Goal: Communication & Community: Answer question/provide support

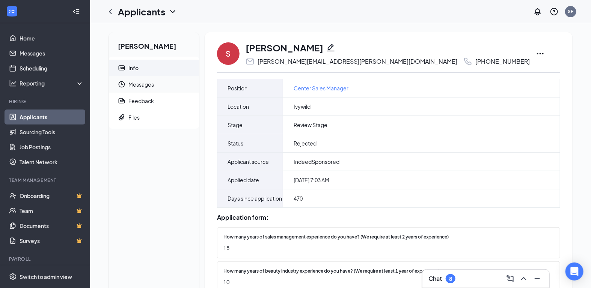
click at [148, 88] on span "Messages" at bounding box center [160, 84] width 65 height 17
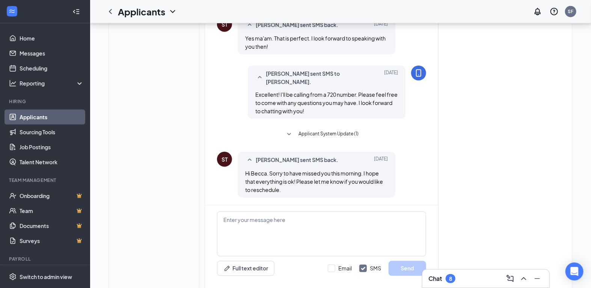
scroll to position [452, 0]
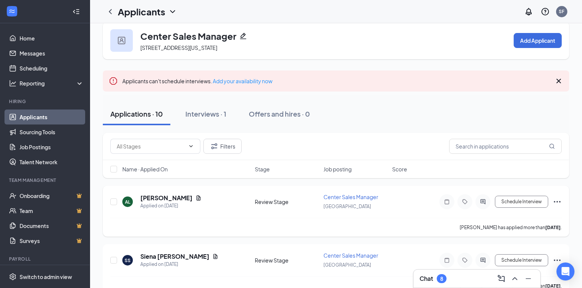
scroll to position [16, 0]
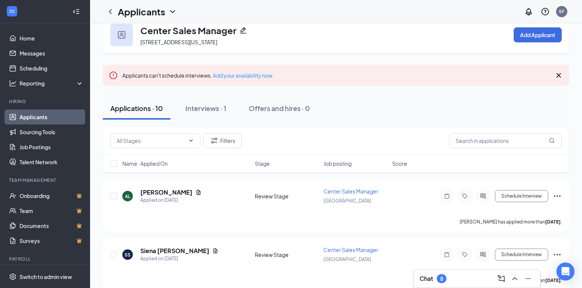
click at [450, 277] on div "Chat 8" at bounding box center [477, 279] width 115 height 12
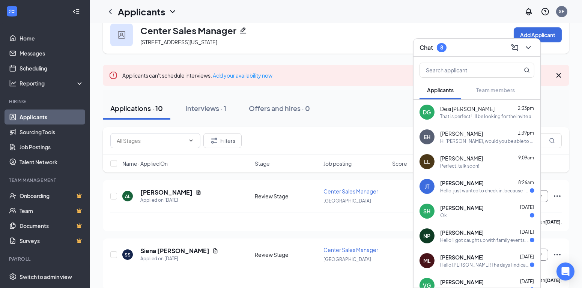
click at [457, 184] on span "[PERSON_NAME]" at bounding box center [462, 183] width 44 height 8
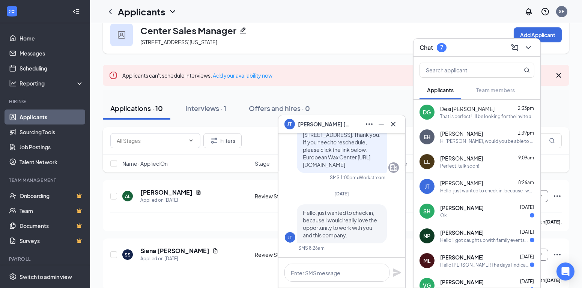
scroll to position [102, 0]
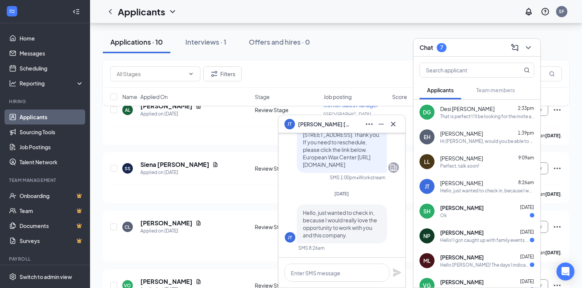
drag, startPoint x: 442, startPoint y: 211, endPoint x: 439, endPoint y: 219, distance: 8.8
click at [442, 211] on span "[PERSON_NAME]" at bounding box center [462, 208] width 44 height 8
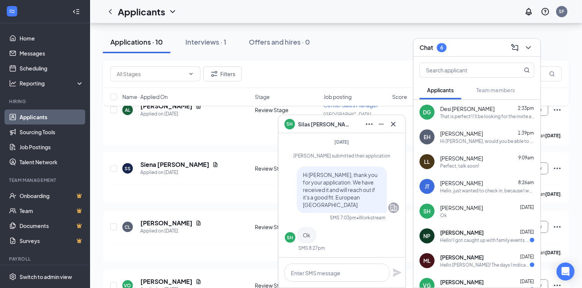
click at [461, 240] on div "Hello! I got caught up with family events. Can I reschedule?" at bounding box center [485, 240] width 90 height 6
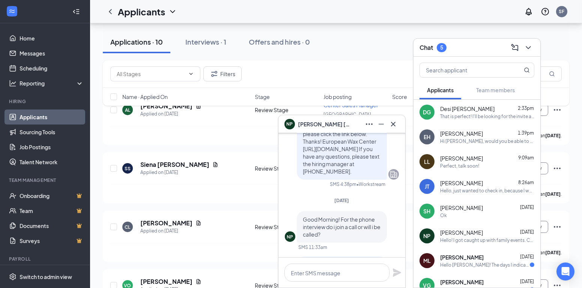
scroll to position [0, 0]
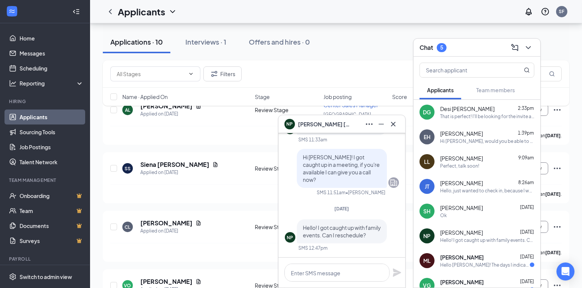
click at [509, 258] on div "[PERSON_NAME] [DATE]" at bounding box center [487, 258] width 94 height 8
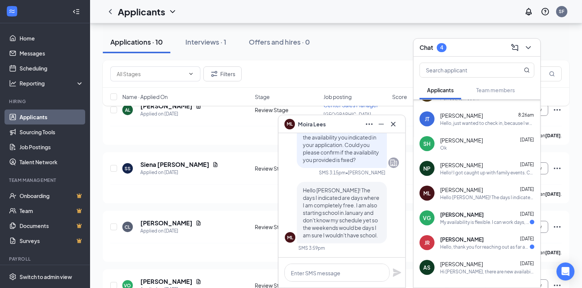
scroll to position [78, 0]
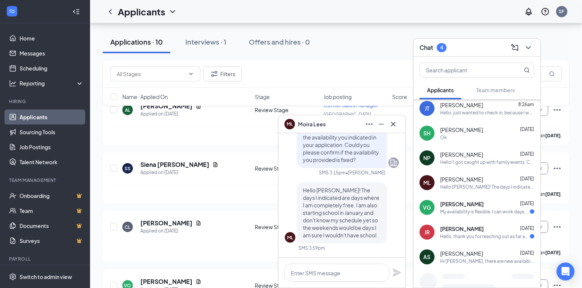
click at [471, 209] on div "My availability is flexible. I can work days, evenings, and weekends. I can wor…" at bounding box center [485, 212] width 90 height 6
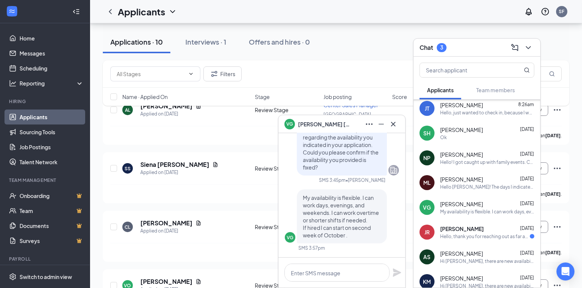
click at [482, 227] on span "[PERSON_NAME]" at bounding box center [462, 229] width 44 height 8
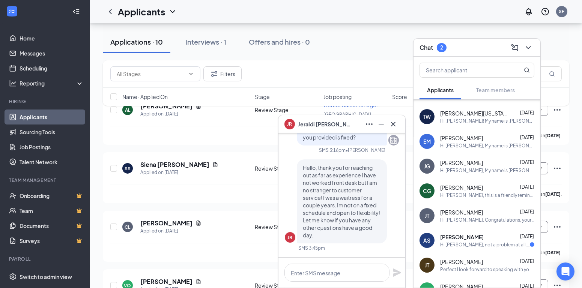
scroll to position [546, 0]
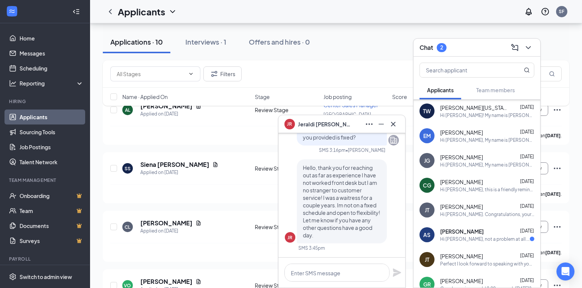
click at [455, 228] on span "[PERSON_NAME]" at bounding box center [462, 232] width 44 height 8
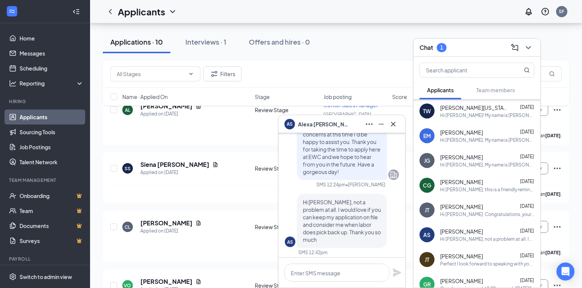
scroll to position [0, 0]
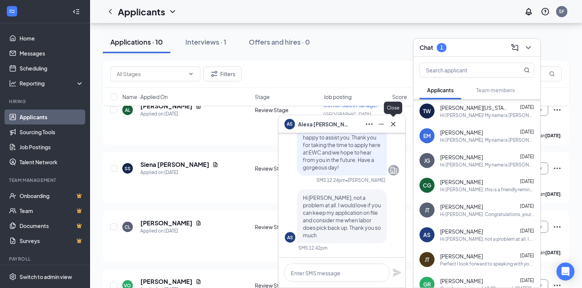
click at [395, 123] on icon "Cross" at bounding box center [393, 124] width 9 height 9
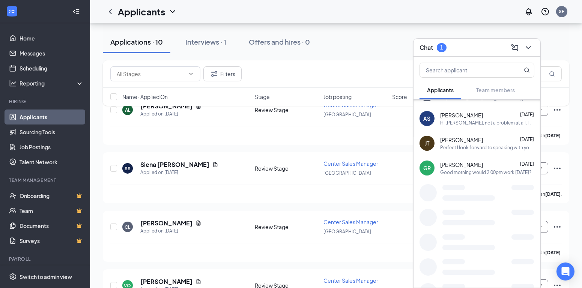
scroll to position [689, 0]
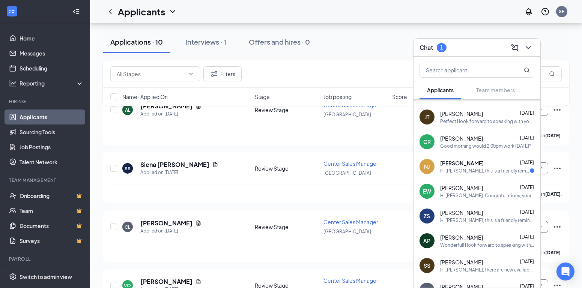
click at [471, 158] on div "NJ [PERSON_NAME] [DATE] Hi [PERSON_NAME], this is a friendly reminder. Your ons…" at bounding box center [477, 166] width 127 height 25
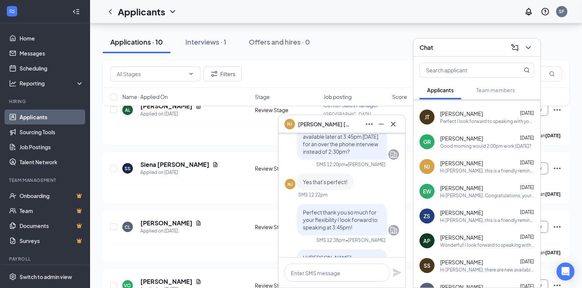
scroll to position [-921, 0]
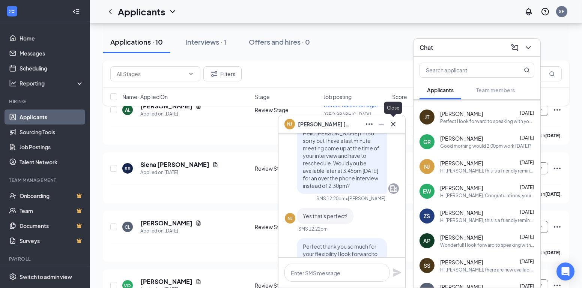
click at [395, 120] on icon "Cross" at bounding box center [393, 124] width 9 height 9
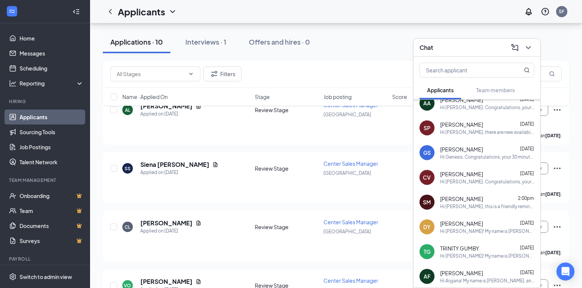
scroll to position [0, 0]
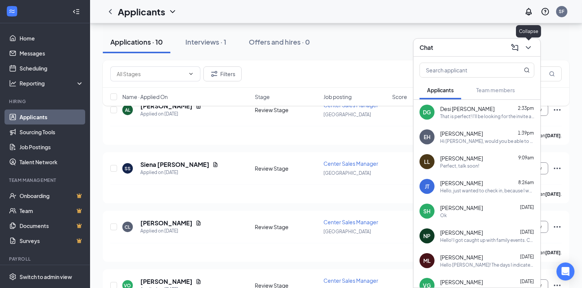
click at [529, 45] on icon "ChevronDown" at bounding box center [528, 47] width 9 height 9
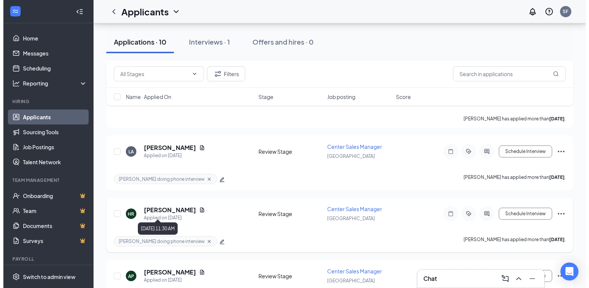
scroll to position [417, 0]
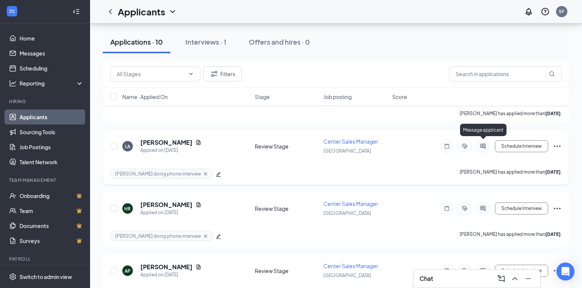
click at [483, 143] on icon "ActiveChat" at bounding box center [483, 146] width 9 height 6
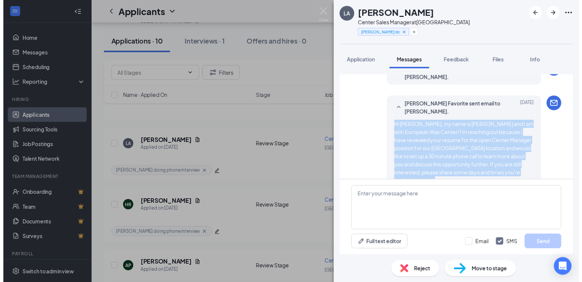
scroll to position [188, 0]
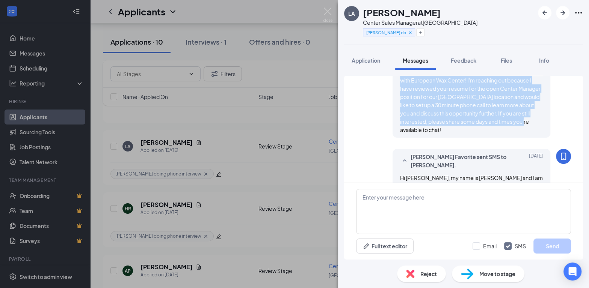
drag, startPoint x: 394, startPoint y: 127, endPoint x: 506, endPoint y: 125, distance: 112.6
click at [506, 125] on div "Hi [PERSON_NAME], my name is [PERSON_NAME] and I am with European Wax Center! I…" at bounding box center [471, 101] width 143 height 66
click at [328, 11] on img at bounding box center [327, 15] width 9 height 15
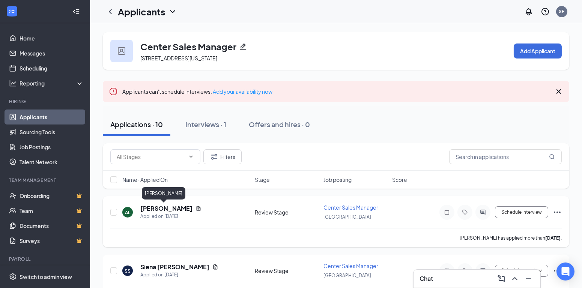
click at [155, 209] on h5 "[PERSON_NAME]" at bounding box center [166, 209] width 52 height 8
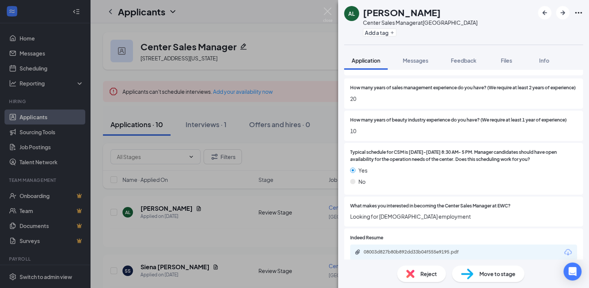
scroll to position [119, 0]
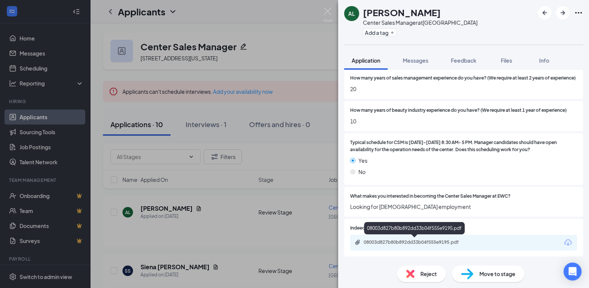
click at [419, 240] on div "08003d827b80b892dd33b04f555e9195.pdf" at bounding box center [415, 242] width 105 height 6
click at [433, 268] on div "Reject" at bounding box center [421, 274] width 49 height 17
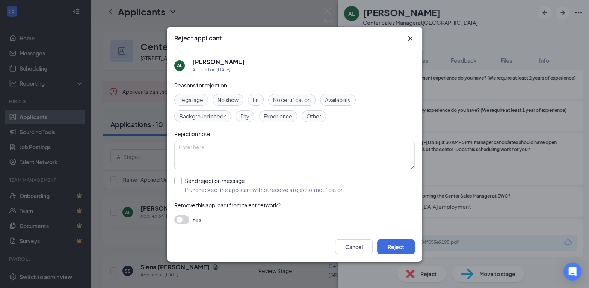
click at [184, 182] on input "Send rejection message If unchecked, the applicant will not receive a rejection…" at bounding box center [259, 185] width 171 height 17
checkbox input "true"
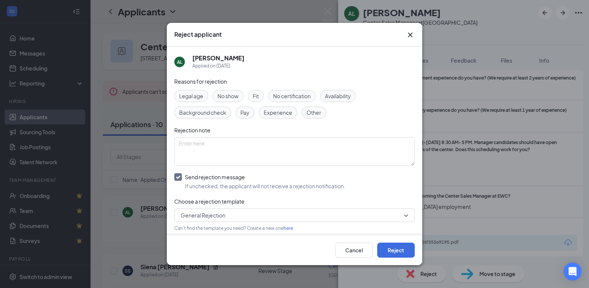
click at [254, 92] on span "Fit" at bounding box center [256, 96] width 6 height 8
click at [402, 254] on button "Reject" at bounding box center [396, 250] width 38 height 15
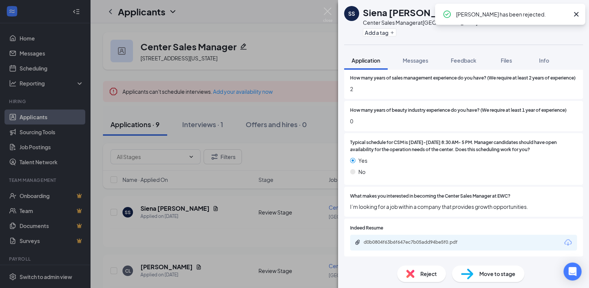
scroll to position [119, 0]
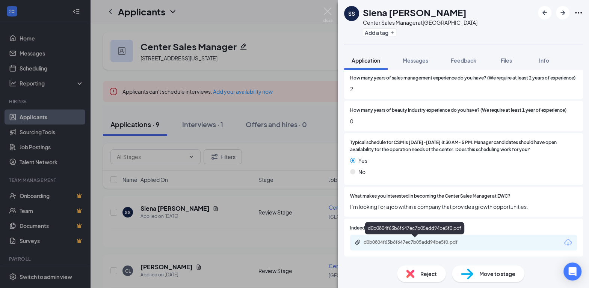
click at [415, 244] on div "d0b0804f63b6f647ec7b05add94be5f0.pdf" at bounding box center [415, 242] width 105 height 6
click at [412, 65] on button "Messages" at bounding box center [415, 60] width 41 height 19
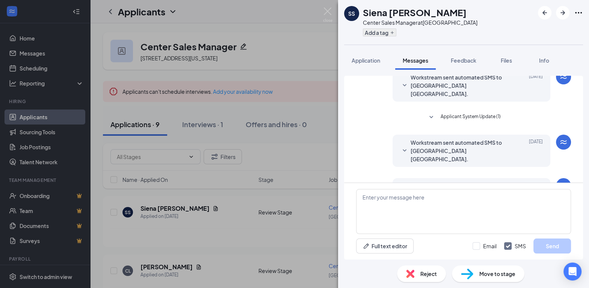
scroll to position [77, 0]
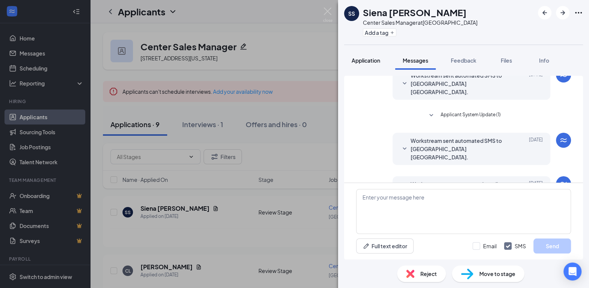
click at [370, 62] on span "Application" at bounding box center [365, 60] width 29 height 7
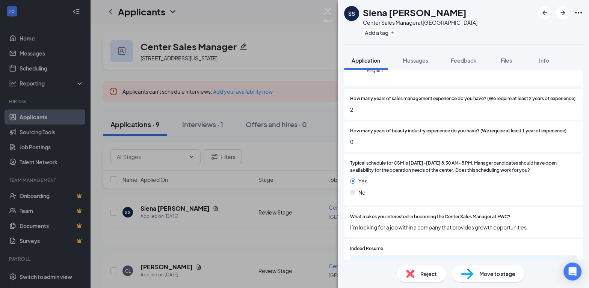
scroll to position [119, 0]
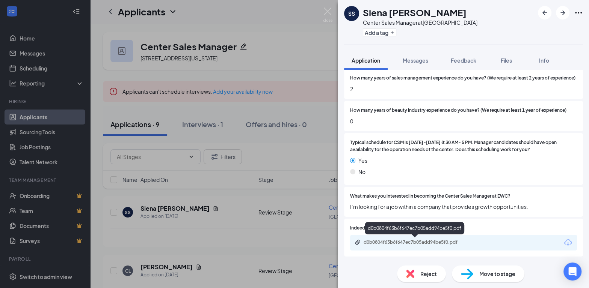
click at [395, 241] on div "d0b0804f63b6f647ec7b05add94be5f0.pdf" at bounding box center [415, 242] width 105 height 6
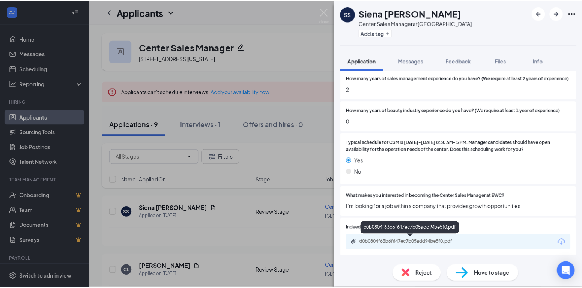
scroll to position [115, 0]
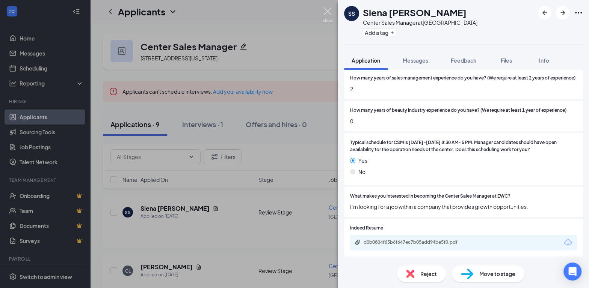
click at [326, 14] on img at bounding box center [327, 15] width 9 height 15
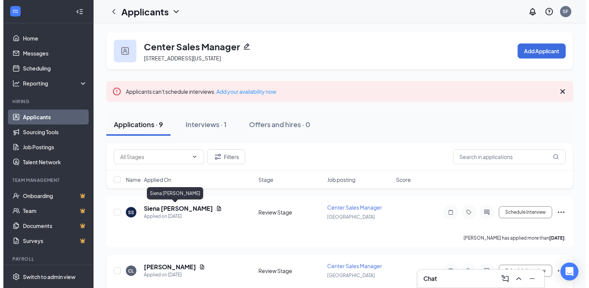
scroll to position [36, 0]
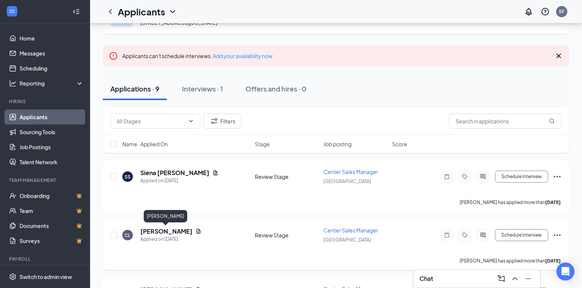
click at [160, 233] on h5 "[PERSON_NAME]" at bounding box center [166, 231] width 52 height 8
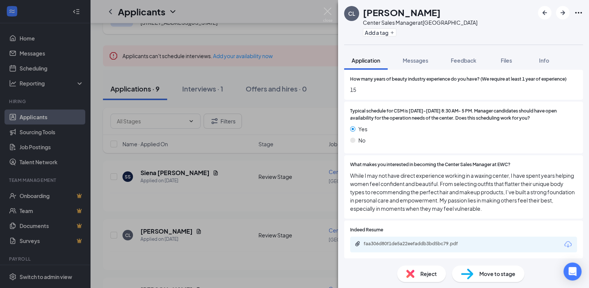
scroll to position [151, 0]
click at [400, 241] on div "faa306d80f1de5a22eefaddb3bd5bc79.pdf" at bounding box center [415, 243] width 105 height 6
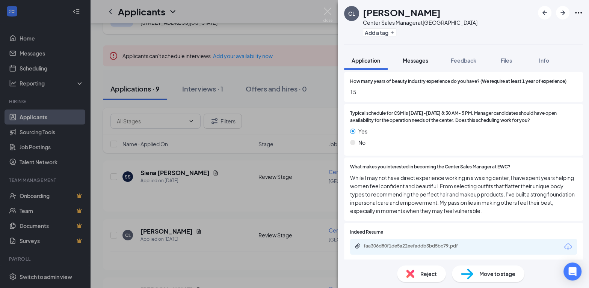
click at [409, 62] on span "Messages" at bounding box center [415, 60] width 26 height 7
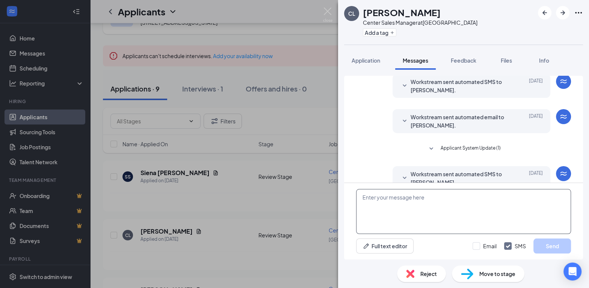
scroll to position [77, 0]
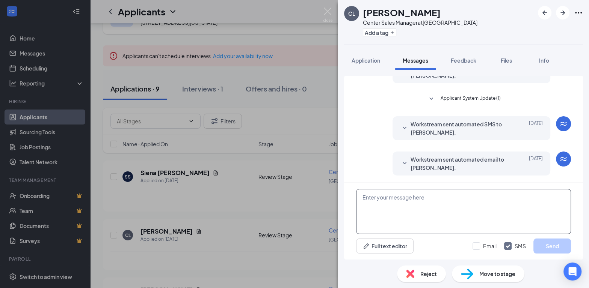
click at [401, 200] on textarea at bounding box center [463, 211] width 215 height 45
paste textarea "Hi [PERSON_NAME], my name is [PERSON_NAME] and I am with European Wax Center! I…"
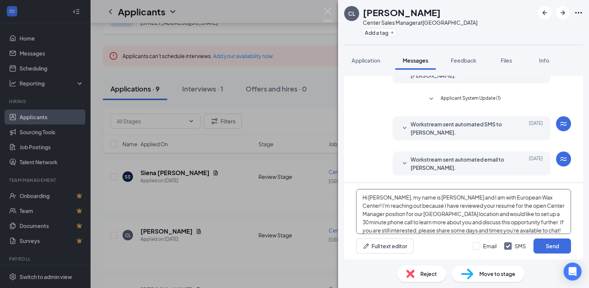
click at [380, 198] on textarea "Hi [PERSON_NAME], my name is [PERSON_NAME] and I am with European Wax Center! I…" at bounding box center [463, 211] width 215 height 45
type textarea "Hi [PERSON_NAME], my name is [PERSON_NAME] and I am with European Wax Center! I…"
click at [477, 248] on input "Email" at bounding box center [484, 246] width 24 height 8
checkbox input "true"
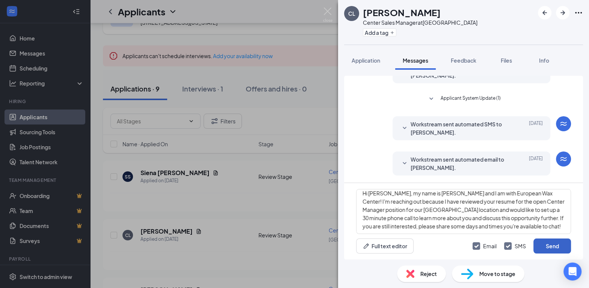
click at [557, 245] on button "Send" at bounding box center [552, 246] width 38 height 15
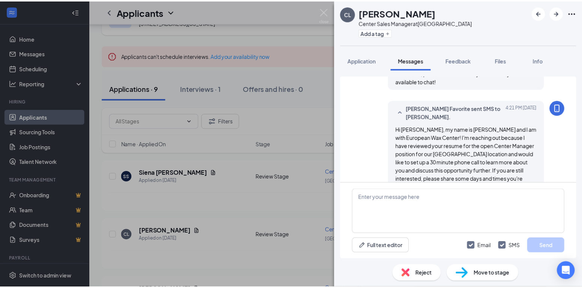
scroll to position [273, 0]
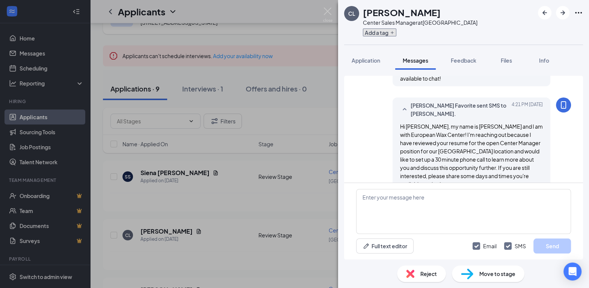
click at [377, 30] on button "Add a tag" at bounding box center [379, 33] width 33 height 8
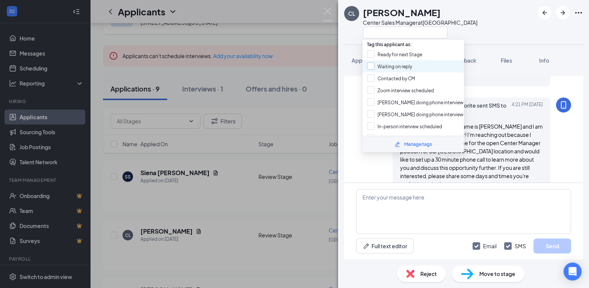
click at [371, 66] on input "Waiting on reply" at bounding box center [389, 66] width 45 height 8
checkbox input "true"
click at [469, 26] on div "CL [PERSON_NAME][GEOGRAPHIC_DATA] Sales Manager at [GEOGRAPHIC_DATA]" at bounding box center [463, 22] width 251 height 45
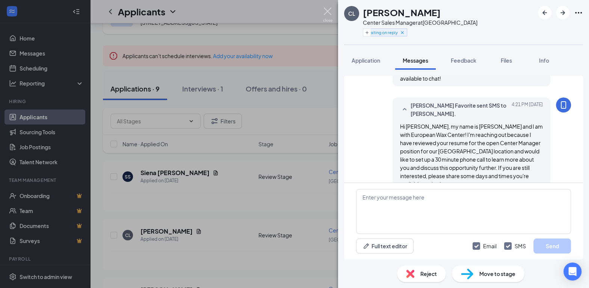
click at [329, 11] on img at bounding box center [327, 15] width 9 height 15
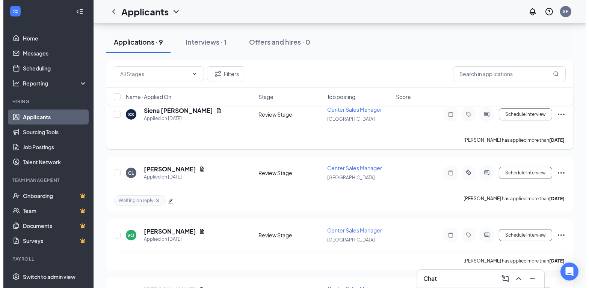
scroll to position [92, 0]
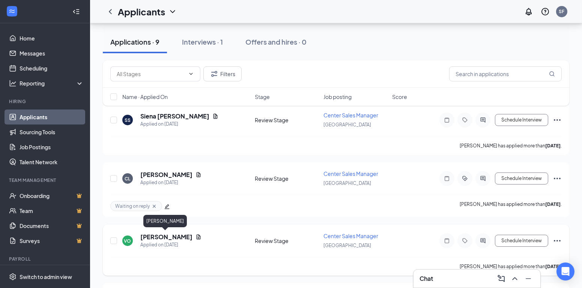
click at [161, 238] on h5 "[PERSON_NAME]" at bounding box center [166, 237] width 52 height 8
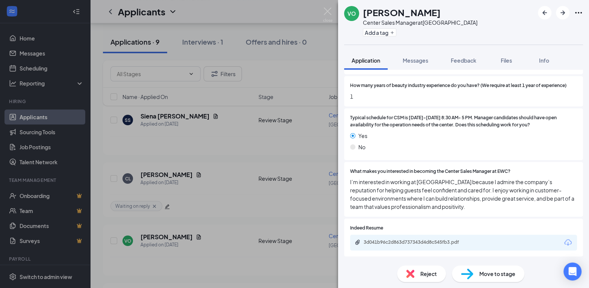
scroll to position [143, 0]
click at [438, 241] on div "3d041b96c2d863d737343d4d8c545fb3.pdf" at bounding box center [415, 242] width 105 height 6
click at [411, 60] on span "Messages" at bounding box center [415, 60] width 26 height 7
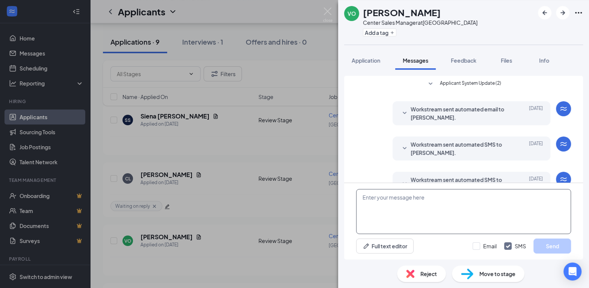
scroll to position [56, 0]
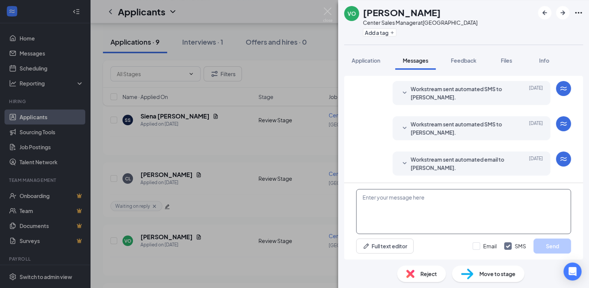
click at [393, 197] on textarea at bounding box center [463, 211] width 215 height 45
paste textarea "Hi [PERSON_NAME], my name is [PERSON_NAME] and I am with European Wax Center! I…"
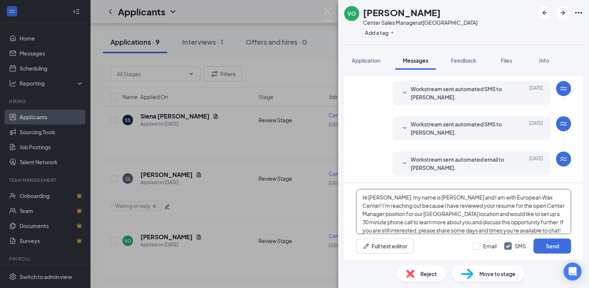
drag, startPoint x: 379, startPoint y: 199, endPoint x: 389, endPoint y: 209, distance: 13.8
click at [380, 199] on textarea "Hi [PERSON_NAME], my name is [PERSON_NAME] and I am with European Wax Center! I…" at bounding box center [463, 211] width 215 height 45
click at [444, 214] on textarea "Hi [PERSON_NAME], my name is [PERSON_NAME] and I am with European Wax Center! I…" at bounding box center [463, 211] width 215 height 45
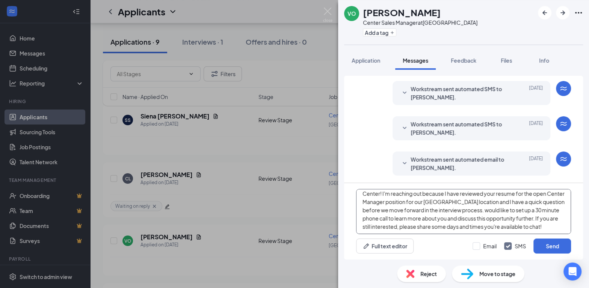
scroll to position [12, 0]
drag, startPoint x: 444, startPoint y: 211, endPoint x: 533, endPoint y: 235, distance: 91.8
click at [533, 235] on div "Hi [PERSON_NAME], my name is [PERSON_NAME] and I am with European Wax Center! I…" at bounding box center [463, 221] width 239 height 77
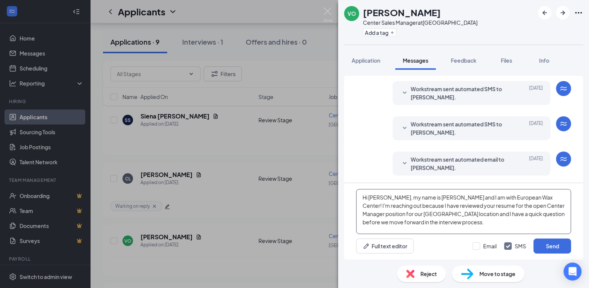
scroll to position [0, 0]
type textarea "Hi [PERSON_NAME], my name is [PERSON_NAME] and I am with European Wax Center! I…"
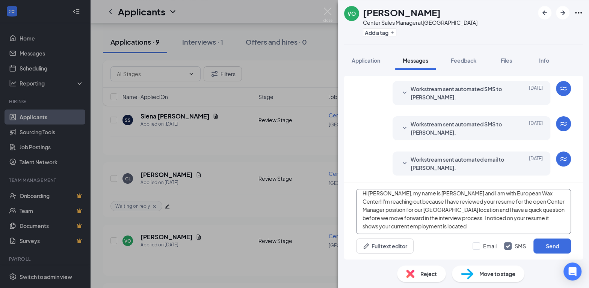
drag, startPoint x: 363, startPoint y: 197, endPoint x: 429, endPoint y: 232, distance: 74.4
click at [429, 232] on textarea "Hi [PERSON_NAME], my name is [PERSON_NAME] and I am with European Wax Center! I…" at bounding box center [463, 211] width 215 height 45
click at [378, 59] on span "Application" at bounding box center [365, 60] width 29 height 7
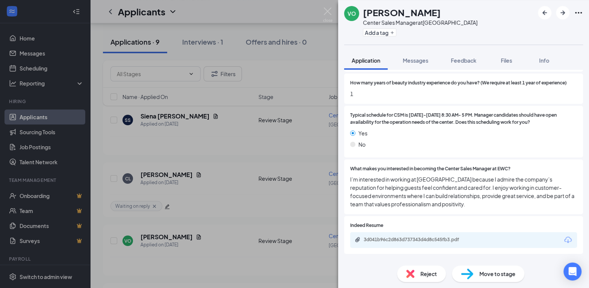
scroll to position [139, 0]
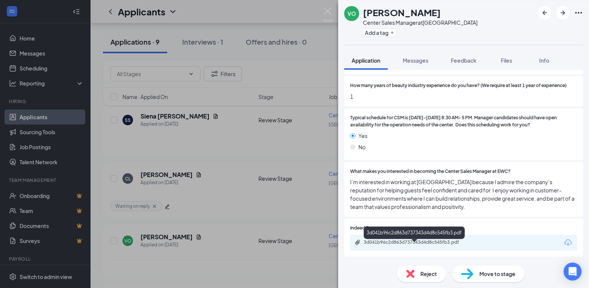
click at [409, 244] on div "3d041b96c2d863d737343d4d8c545fb3.pdf" at bounding box center [415, 242] width 105 height 6
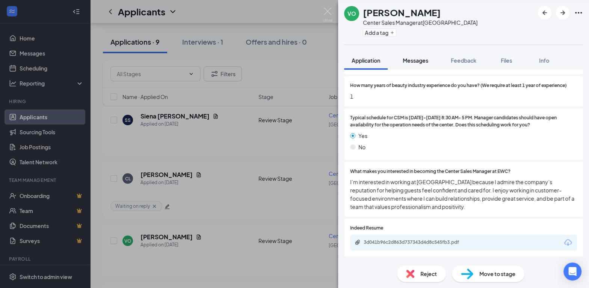
click at [413, 63] on span "Messages" at bounding box center [415, 60] width 26 height 7
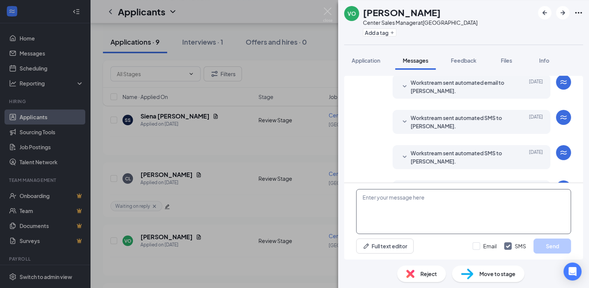
scroll to position [56, 0]
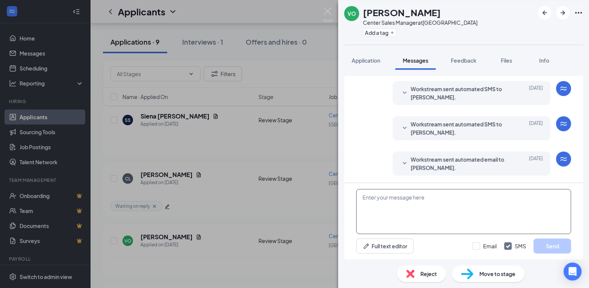
click at [403, 208] on textarea at bounding box center [463, 211] width 215 height 45
paste textarea "Hi [PERSON_NAME], my name is [PERSON_NAME] and I am with European Wax Center! I…"
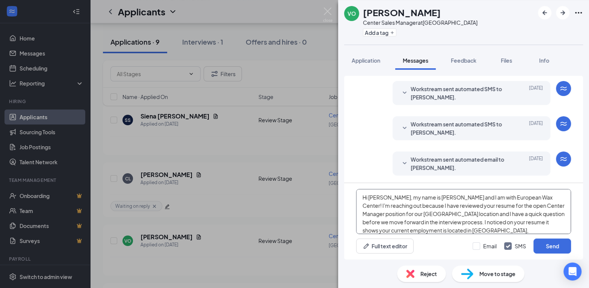
click at [476, 230] on textarea "Hi [PERSON_NAME], my name is [PERSON_NAME] and I am with European Wax Center! I…" at bounding box center [463, 211] width 215 height 45
click at [553, 231] on textarea "Hi [PERSON_NAME], my name is [PERSON_NAME] and I am with European Wax Center! I…" at bounding box center [463, 211] width 215 height 45
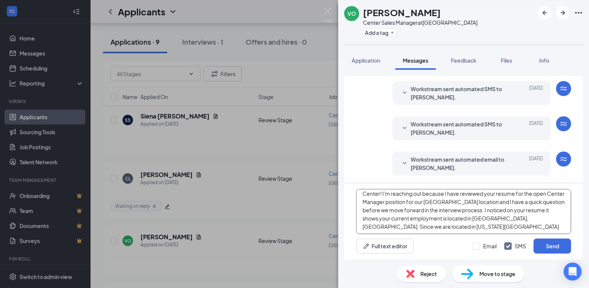
click at [447, 227] on textarea "Hi [PERSON_NAME], my name is [PERSON_NAME] and I am with European Wax Center! I…" at bounding box center [463, 211] width 215 height 45
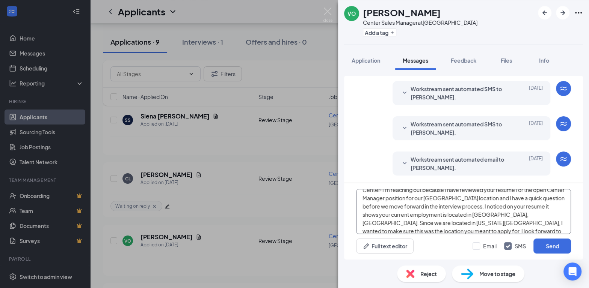
scroll to position [21, 0]
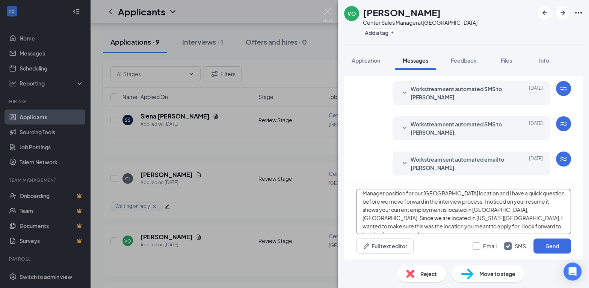
type textarea "Hi [PERSON_NAME], my name is [PERSON_NAME] and I am with European Wax Center! I…"
click at [484, 246] on input "Email" at bounding box center [484, 246] width 24 height 8
checkbox input "true"
click at [401, 163] on icon "SmallChevronDown" at bounding box center [404, 163] width 9 height 9
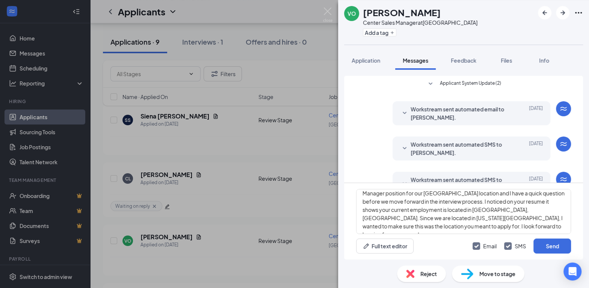
scroll to position [10, 0]
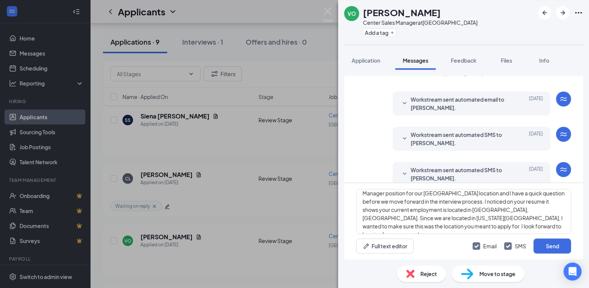
click at [401, 171] on icon "SmallChevronDown" at bounding box center [404, 174] width 9 height 9
click at [555, 247] on button "Send" at bounding box center [552, 246] width 38 height 15
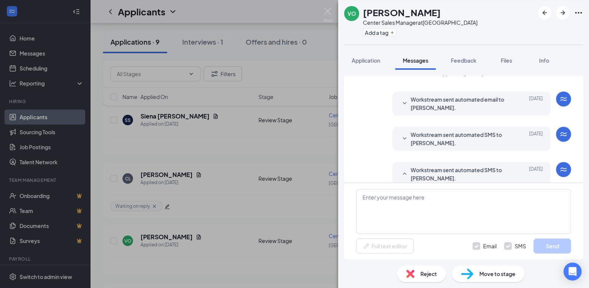
scroll to position [0, 0]
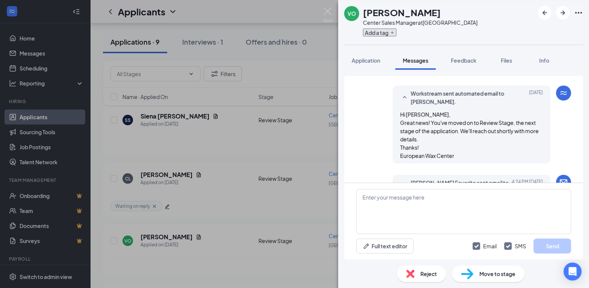
click at [389, 31] on button "Add a tag" at bounding box center [379, 33] width 33 height 8
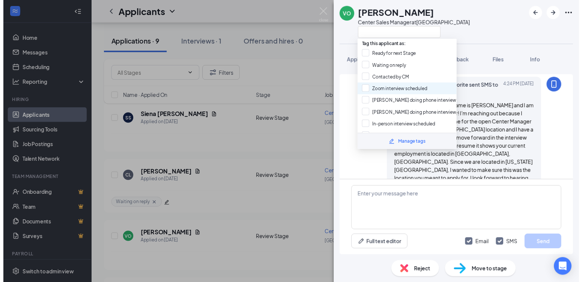
scroll to position [384, 0]
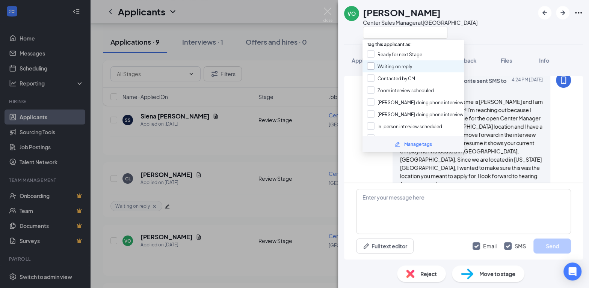
click at [376, 67] on input "Waiting on reply" at bounding box center [389, 66] width 45 height 8
checkbox input "true"
click at [470, 32] on div "VO [PERSON_NAME] Center Sales Manager at [GEOGRAPHIC_DATA]" at bounding box center [463, 22] width 251 height 45
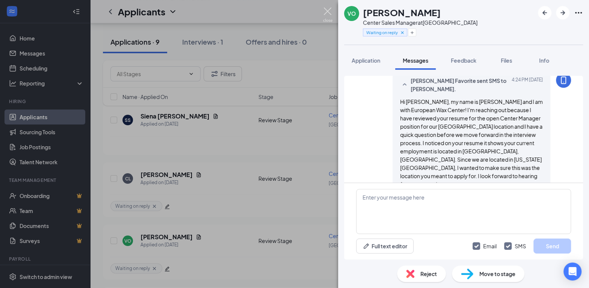
click at [330, 10] on img at bounding box center [327, 15] width 9 height 15
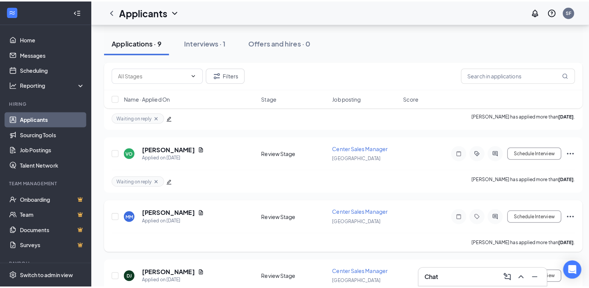
scroll to position [193, 0]
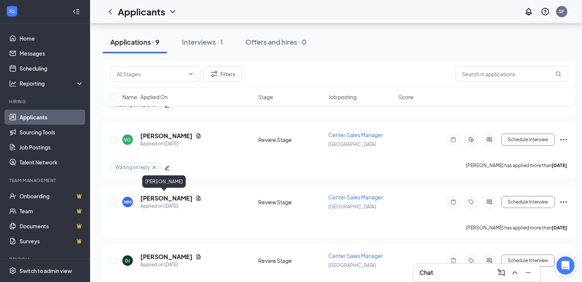
drag, startPoint x: 158, startPoint y: 197, endPoint x: 163, endPoint y: 182, distance: 15.6
click at [158, 197] on h5 "[PERSON_NAME]" at bounding box center [166, 198] width 52 height 8
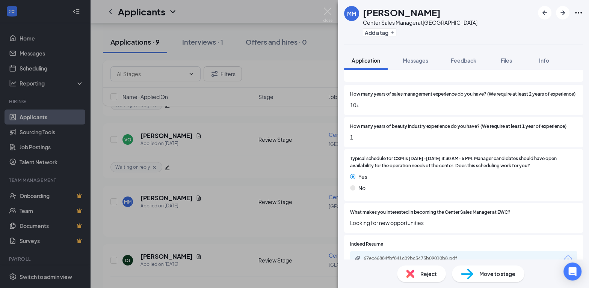
scroll to position [119, 0]
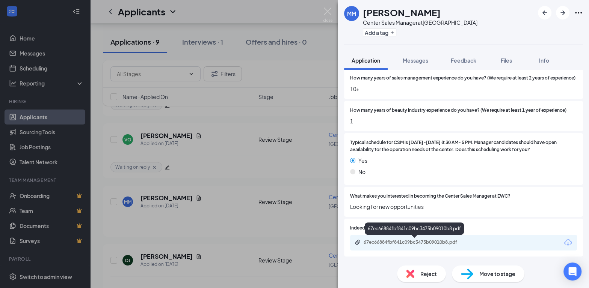
click at [411, 240] on div "67ec66884fbf841c09bc3475b09010b8.pdf" at bounding box center [415, 242] width 105 height 6
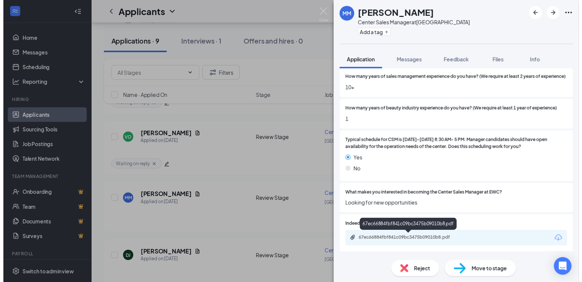
scroll to position [115, 0]
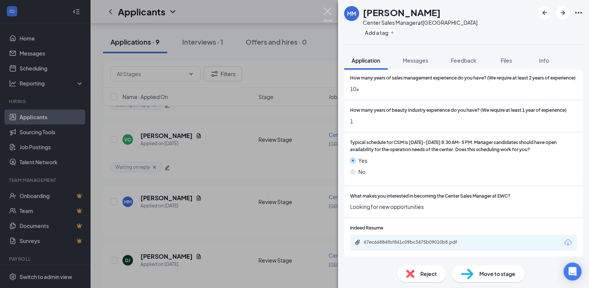
click at [330, 10] on img at bounding box center [327, 15] width 9 height 15
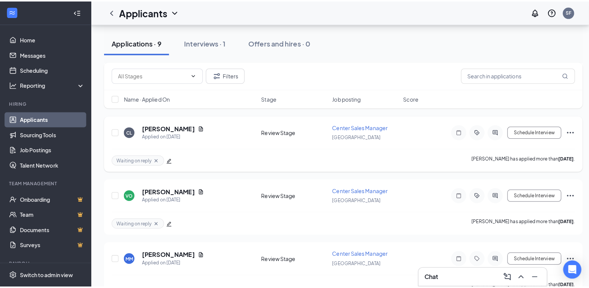
scroll to position [136, 0]
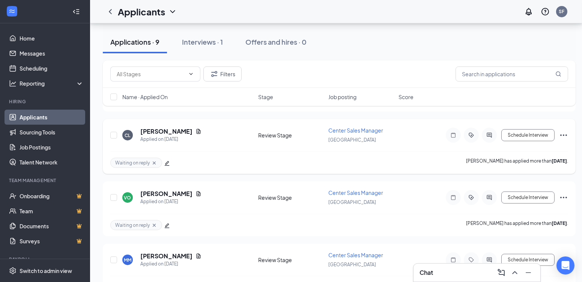
click at [481, 136] on div at bounding box center [471, 135] width 51 height 15
click at [485, 135] on div at bounding box center [489, 135] width 15 height 15
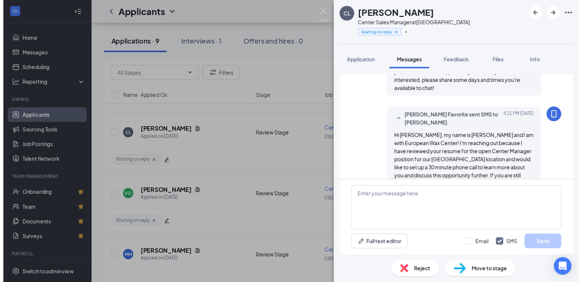
scroll to position [273, 0]
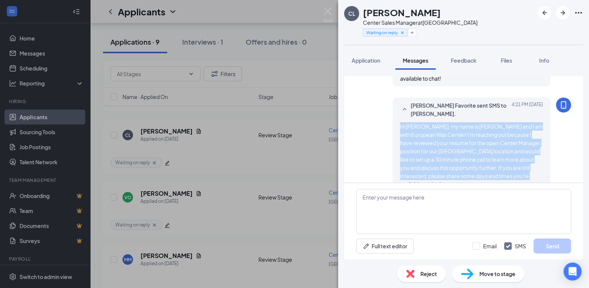
drag, startPoint x: 394, startPoint y: 117, endPoint x: 507, endPoint y: 164, distance: 122.5
click at [507, 164] on div "Hi [PERSON_NAME], my name is [PERSON_NAME] and I am with European Wax Center! I…" at bounding box center [471, 155] width 143 height 66
copy span "Hi [PERSON_NAME], my name is [PERSON_NAME] and I am with European Wax Center! I…"
click at [330, 8] on img at bounding box center [327, 15] width 9 height 15
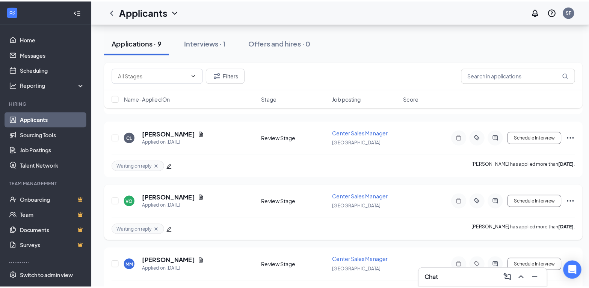
scroll to position [140, 0]
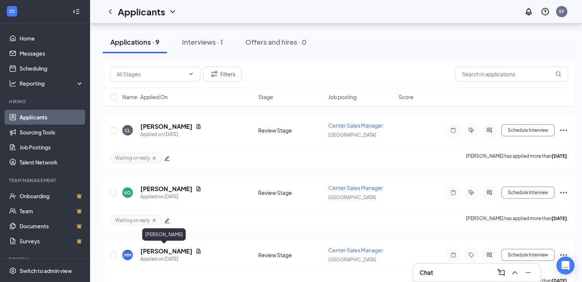
click at [171, 247] on h5 "[PERSON_NAME]" at bounding box center [166, 251] width 52 height 8
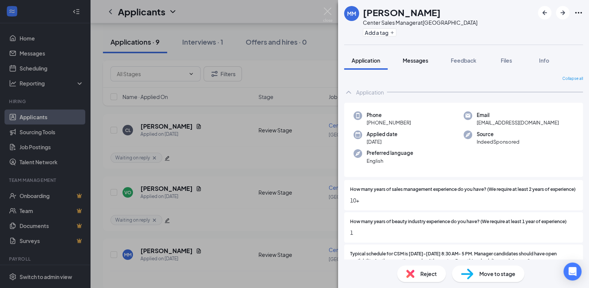
click at [415, 63] on span "Messages" at bounding box center [415, 60] width 26 height 7
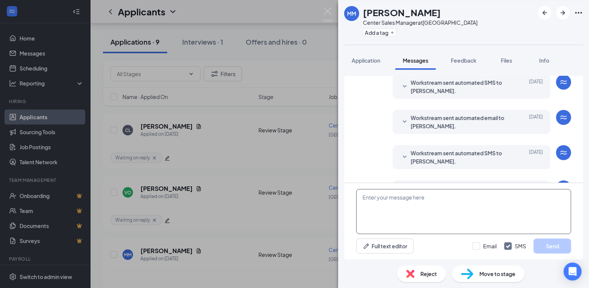
scroll to position [56, 0]
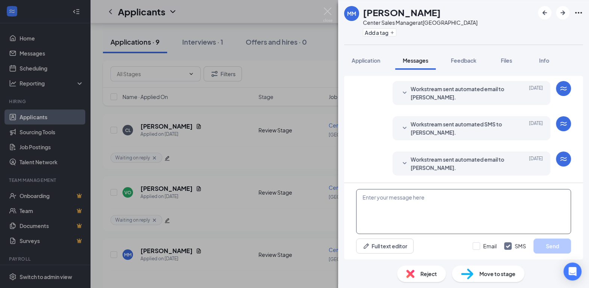
click at [408, 220] on textarea at bounding box center [463, 211] width 215 height 45
paste textarea "Hi [PERSON_NAME], my name is [PERSON_NAME] and I am with European Wax Center! I…"
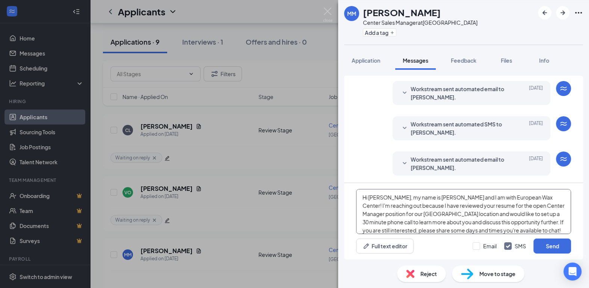
click at [393, 196] on textarea "Hi [PERSON_NAME], my name is [PERSON_NAME] and I am with European Wax Center! I…" at bounding box center [463, 211] width 215 height 45
type textarea "Hi [PERSON_NAME], my name is [PERSON_NAME] and I am with European Wax Center! I…"
click at [480, 245] on input "Email" at bounding box center [484, 246] width 24 height 8
checkbox input "true"
click at [568, 244] on button "Send" at bounding box center [552, 246] width 38 height 15
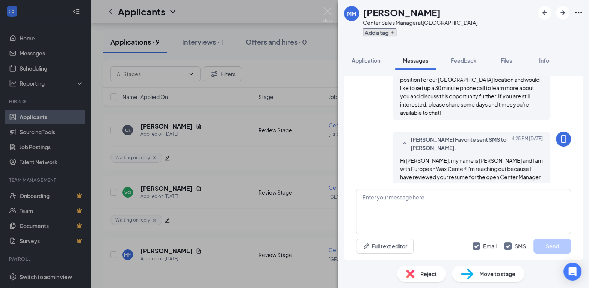
click at [381, 33] on button "Add a tag" at bounding box center [379, 33] width 33 height 8
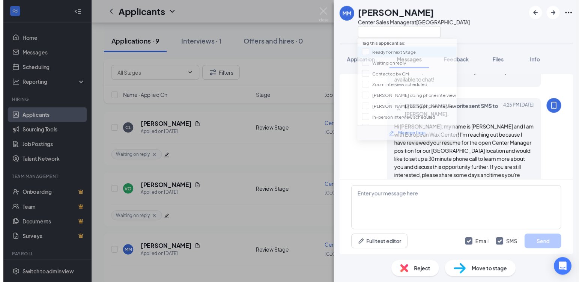
scroll to position [251, 0]
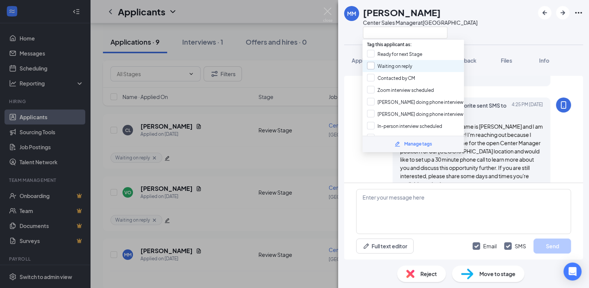
click at [374, 65] on input "Waiting on reply" at bounding box center [389, 66] width 45 height 8
checkbox input "true"
click at [471, 26] on div "MM [PERSON_NAME] Center Sales Manager at [GEOGRAPHIC_DATA]" at bounding box center [463, 22] width 251 height 45
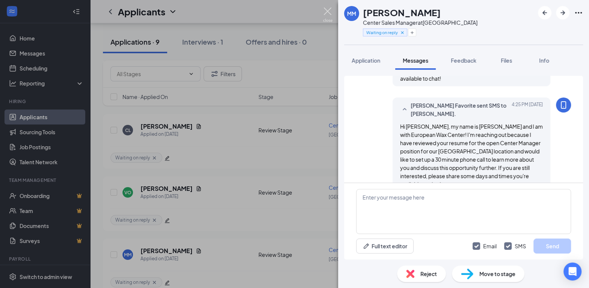
click at [330, 13] on img at bounding box center [327, 15] width 9 height 15
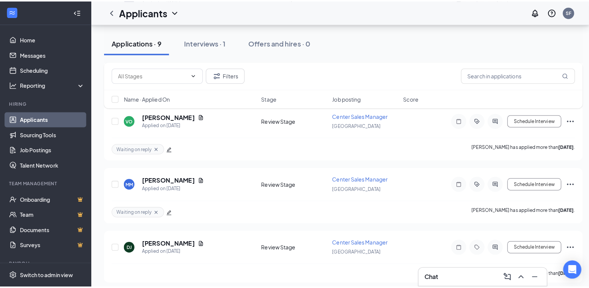
scroll to position [225, 0]
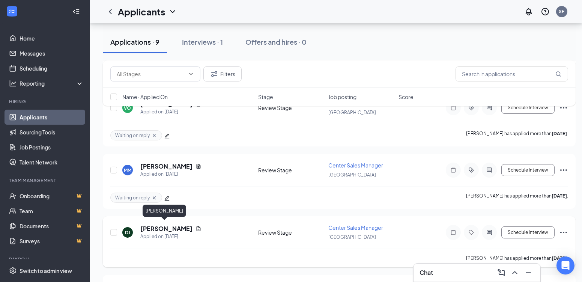
click at [175, 225] on h5 "[PERSON_NAME]" at bounding box center [166, 228] width 52 height 8
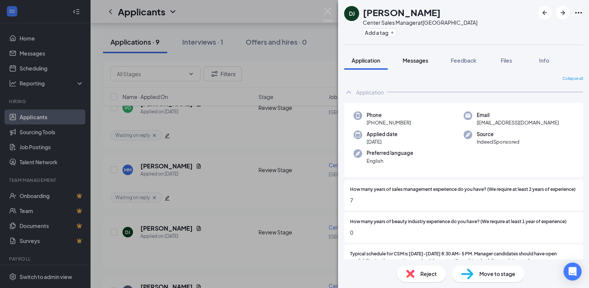
click at [411, 57] on div "Messages" at bounding box center [415, 61] width 26 height 8
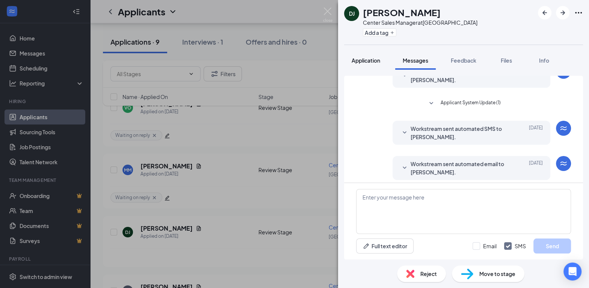
scroll to position [77, 0]
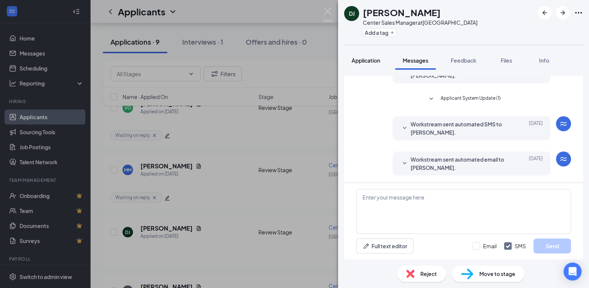
click at [376, 60] on span "Application" at bounding box center [365, 60] width 29 height 7
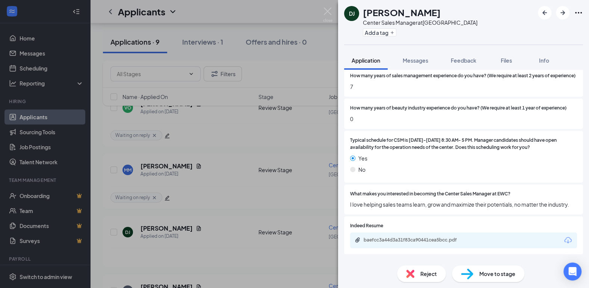
scroll to position [118, 0]
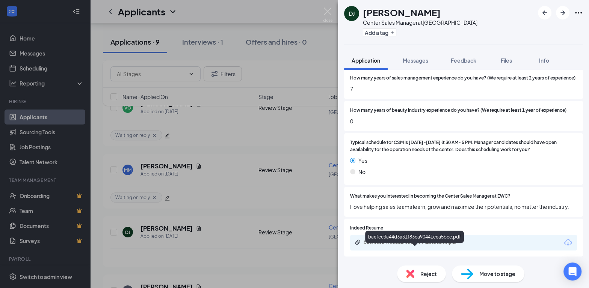
click at [439, 245] on div "baefcc3a44d3a31f83ca90441cea5bcc.pdf" at bounding box center [415, 242] width 105 height 6
click at [431, 272] on span "Reject" at bounding box center [428, 274] width 17 height 8
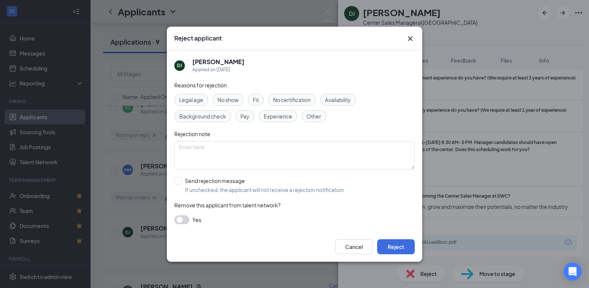
click at [270, 117] on span "Experience" at bounding box center [278, 116] width 29 height 8
click at [231, 188] on input "Send rejection message If unchecked, the applicant will not receive a rejection…" at bounding box center [259, 185] width 171 height 17
checkbox input "true"
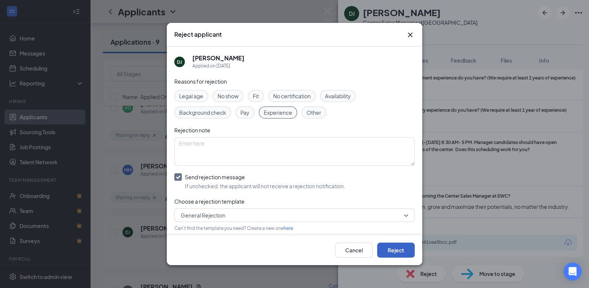
click at [389, 250] on button "Reject" at bounding box center [396, 250] width 38 height 15
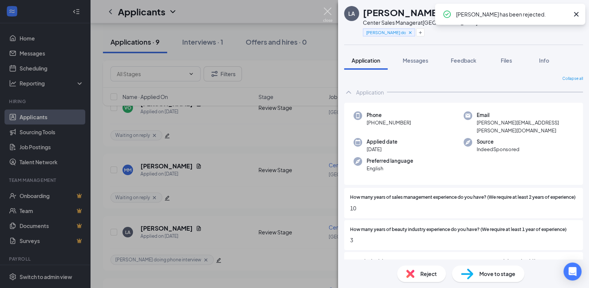
click at [327, 8] on img at bounding box center [327, 15] width 9 height 15
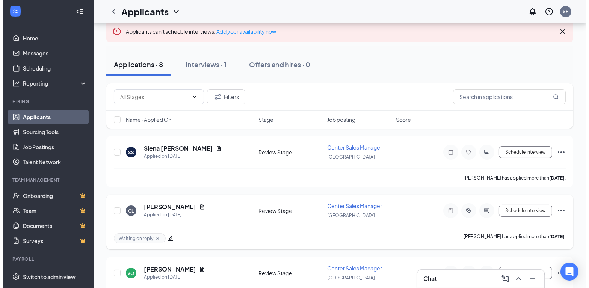
scroll to position [49, 0]
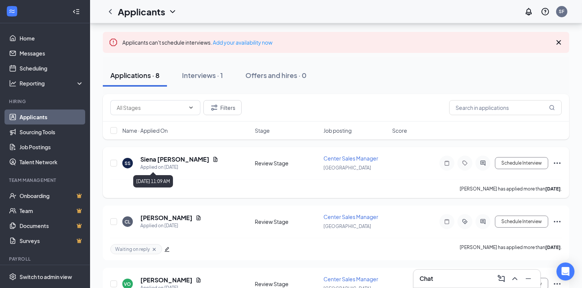
click at [175, 161] on h5 "Siena [PERSON_NAME]" at bounding box center [174, 159] width 69 height 8
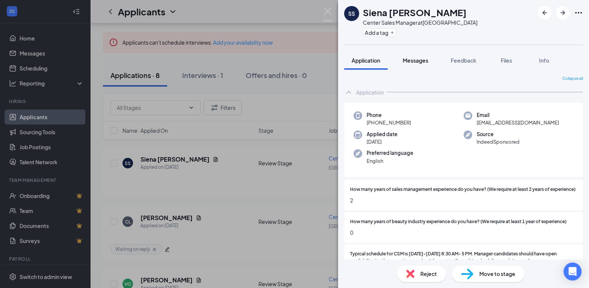
click at [428, 63] on span "Messages" at bounding box center [415, 60] width 26 height 7
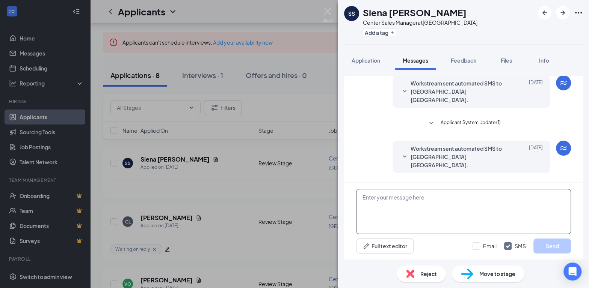
click at [440, 204] on textarea at bounding box center [463, 211] width 215 height 45
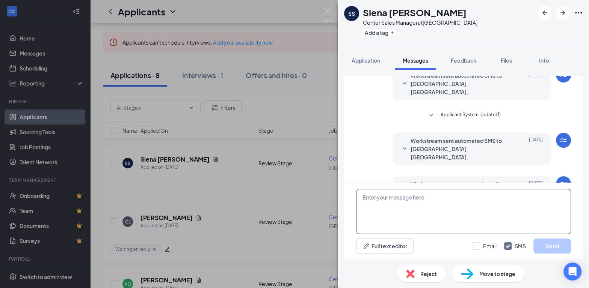
paste textarea "Hi [PERSON_NAME], my name is [PERSON_NAME] and I am with European Wax Center! I…"
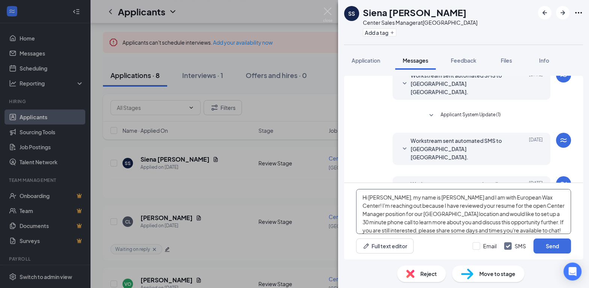
click at [391, 196] on textarea "Hi [PERSON_NAME], my name is [PERSON_NAME] and I am with European Wax Center! I…" at bounding box center [463, 211] width 215 height 45
type textarea "Hi Siena, my name is [PERSON_NAME] and I am with European Wax Center! I'm reach…"
click at [486, 247] on input "Email" at bounding box center [484, 246] width 24 height 8
checkbox input "true"
click at [541, 245] on button "Send" at bounding box center [552, 246] width 38 height 15
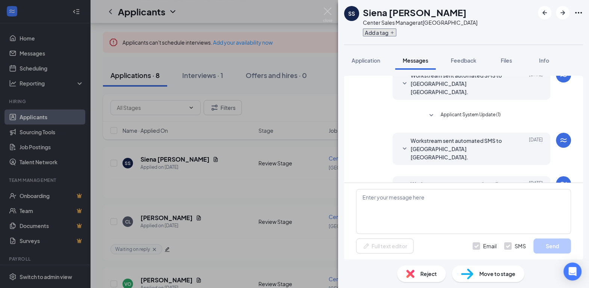
click at [374, 32] on button "Add a tag" at bounding box center [379, 33] width 33 height 8
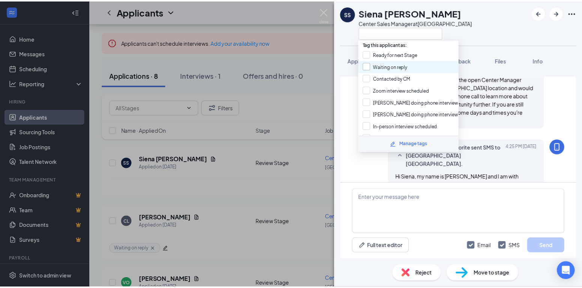
scroll to position [273, 0]
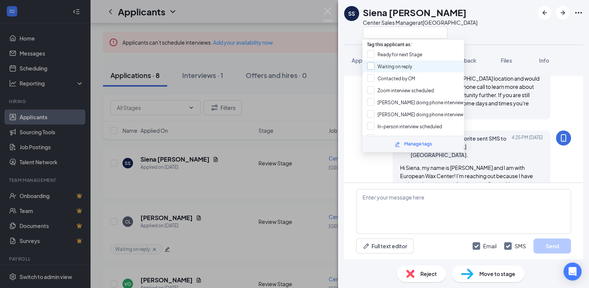
click at [385, 64] on input "Waiting on reply" at bounding box center [389, 66] width 45 height 8
checkbox input "true"
drag, startPoint x: 482, startPoint y: 20, endPoint x: 446, endPoint y: 28, distance: 37.3
click at [482, 20] on div "SS Siena [PERSON_NAME] Center Sales Manager at [GEOGRAPHIC_DATA]" at bounding box center [463, 22] width 251 height 45
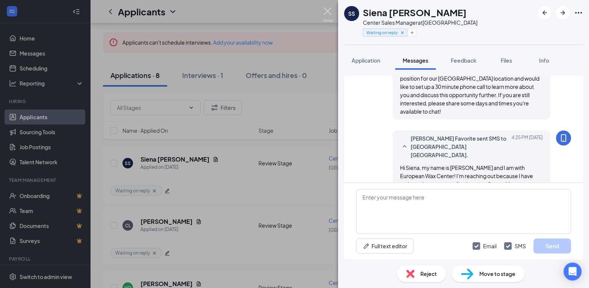
click at [325, 12] on img at bounding box center [327, 15] width 9 height 15
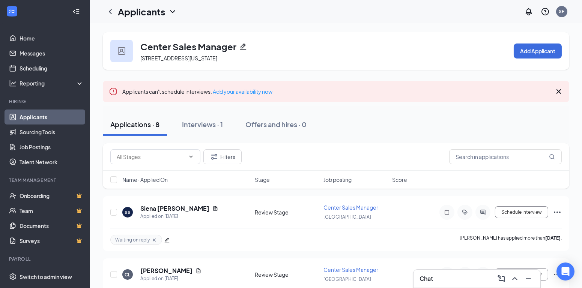
click at [559, 91] on icon "Cross" at bounding box center [559, 91] width 5 height 5
